Goal: Find specific page/section: Find specific page/section

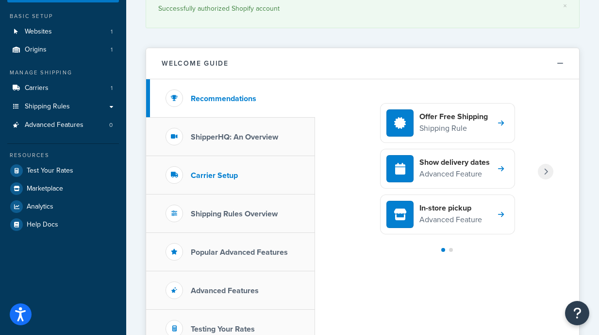
scroll to position [42, 0]
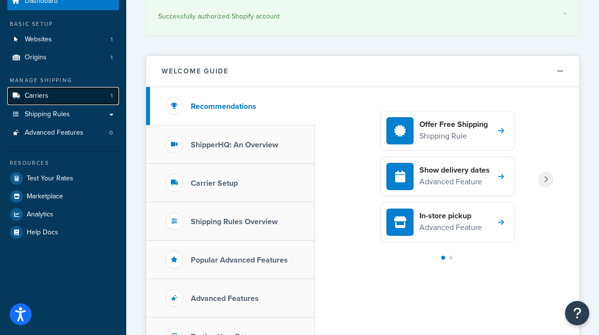
click at [67, 100] on link "Carriers 1" at bounding box center [63, 96] width 112 height 18
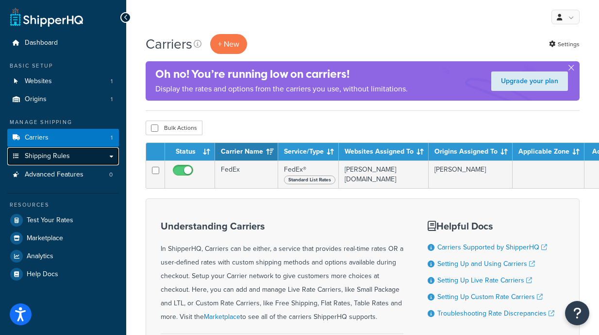
click at [104, 157] on link "Shipping Rules" at bounding box center [63, 156] width 112 height 18
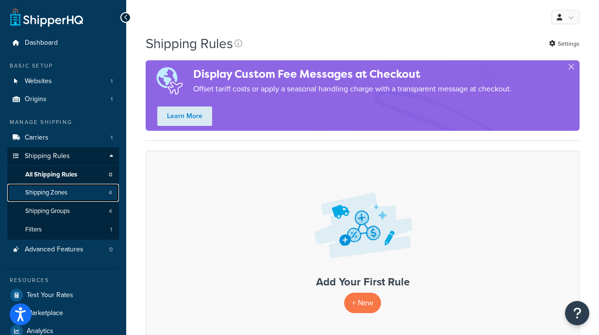
click at [75, 191] on link "Shipping Zones 4" at bounding box center [63, 193] width 112 height 18
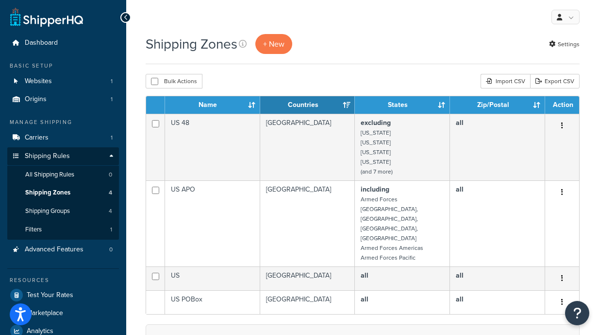
click at [431, 58] on div "Shipping Zones + New Settings" at bounding box center [363, 49] width 434 height 30
click at [500, 81] on div "Import CSV" at bounding box center [506, 81] width 50 height 15
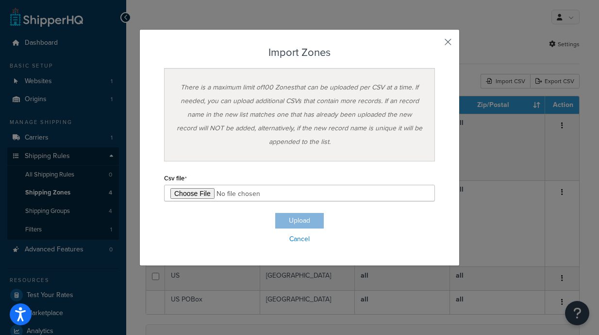
click at [435, 44] on button "button" at bounding box center [434, 45] width 2 height 2
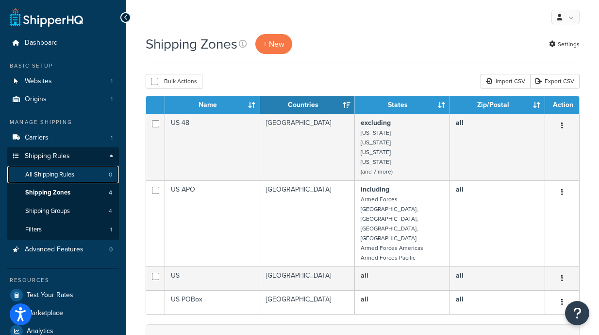
click at [63, 171] on span "All Shipping Rules" at bounding box center [49, 174] width 49 height 8
